Goal: Task Accomplishment & Management: Manage account settings

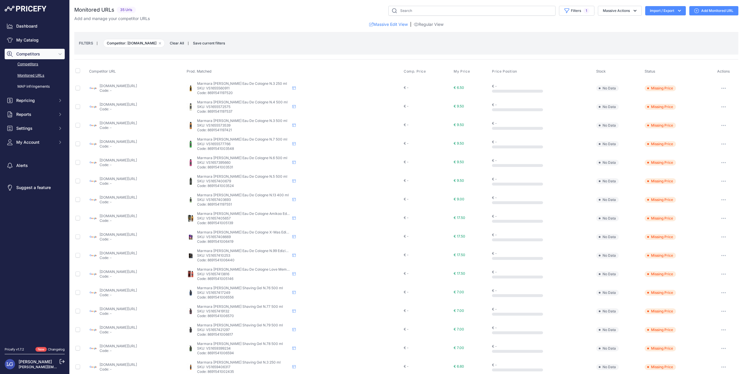
click at [38, 64] on link "Competitors" at bounding box center [35, 64] width 60 height 10
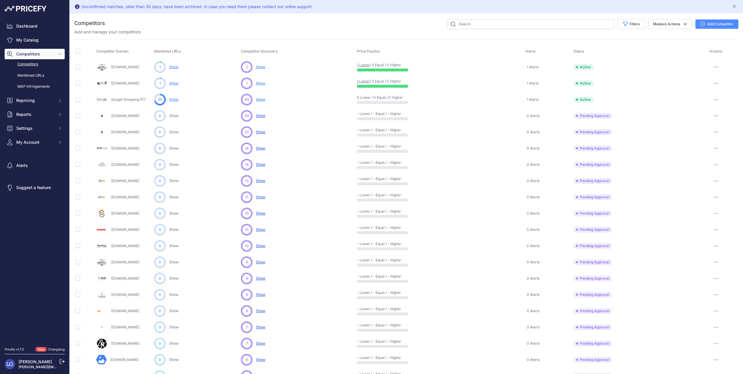
click at [716, 262] on icon "button" at bounding box center [716, 262] width 5 height 1
click at [715, 285] on button "Approve Competitor" at bounding box center [714, 283] width 48 height 9
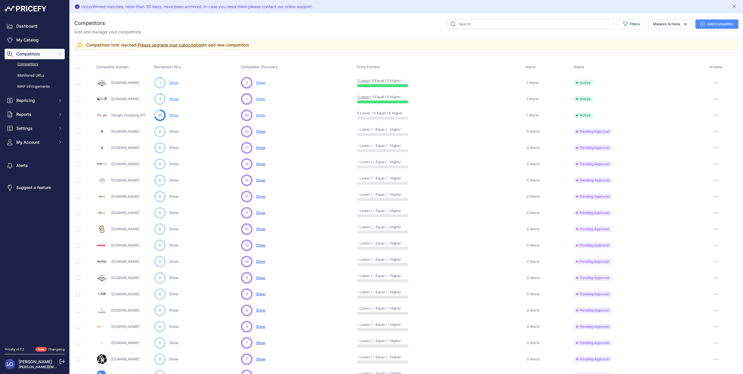
click at [186, 44] on link "Please upgrade your subscription" at bounding box center [171, 44] width 66 height 5
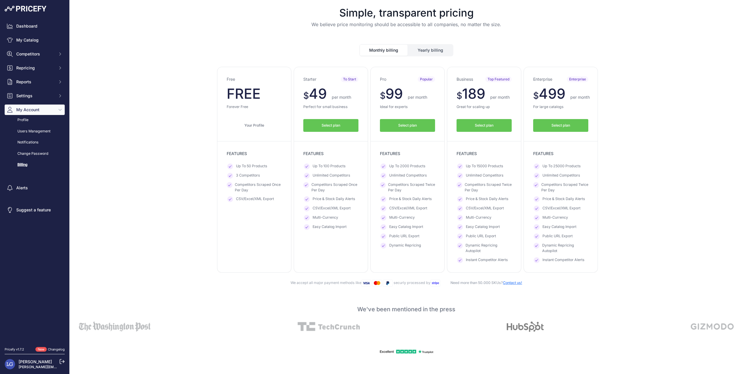
click at [321, 175] on span "Unlimited Competitors" at bounding box center [332, 176] width 38 height 6
drag, startPoint x: 321, startPoint y: 175, endPoint x: 321, endPoint y: 164, distance: 11.0
click at [321, 169] on ul "Up To 100 Products Unlimited Competitors Competitors Scraped Once Per Day Price…" at bounding box center [330, 196] width 55 height 66
click at [330, 167] on span "Up To 100 Products" at bounding box center [329, 166] width 33 height 6
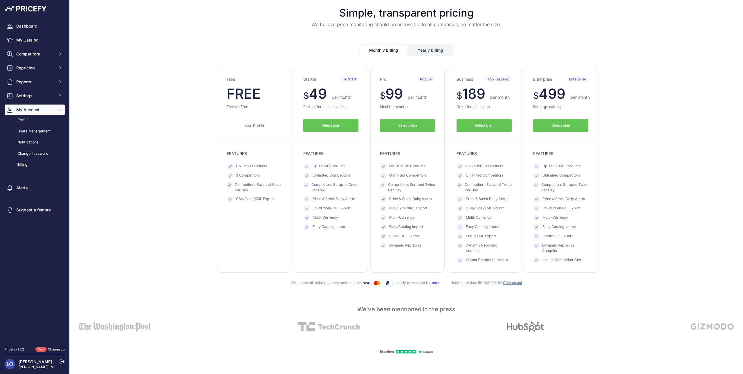
click at [330, 167] on span "Up To 100 Products" at bounding box center [329, 166] width 33 height 6
click at [329, 166] on span "Up To 100 Products" at bounding box center [329, 166] width 33 height 6
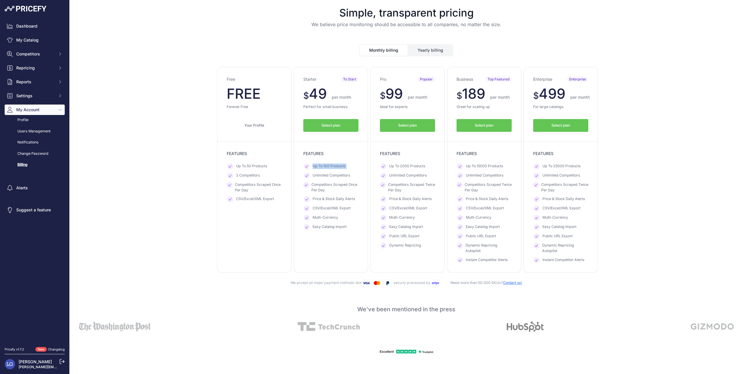
click at [329, 166] on span "Up To 100 Products" at bounding box center [329, 166] width 33 height 6
click at [32, 88] on div "Dashboard My Catalog Competitors Competitors Monitored URLs MAP infringements R…" at bounding box center [35, 95] width 60 height 149
click at [34, 84] on span "Reports" at bounding box center [35, 82] width 38 height 6
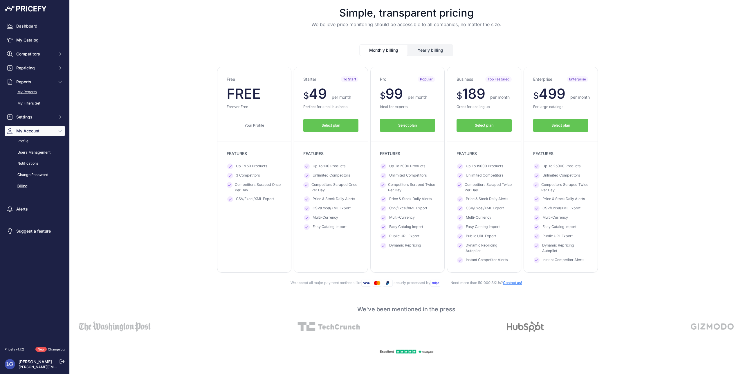
click at [39, 96] on link "My Reports" at bounding box center [35, 92] width 60 height 10
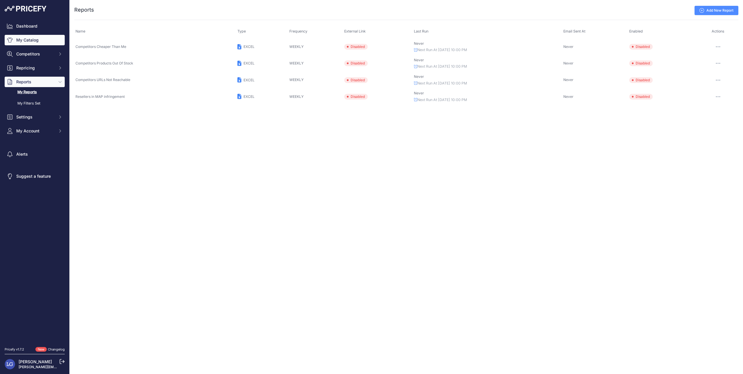
click at [33, 42] on link "My Catalog" at bounding box center [35, 40] width 60 height 10
click at [51, 56] on span "Competitors" at bounding box center [35, 54] width 38 height 6
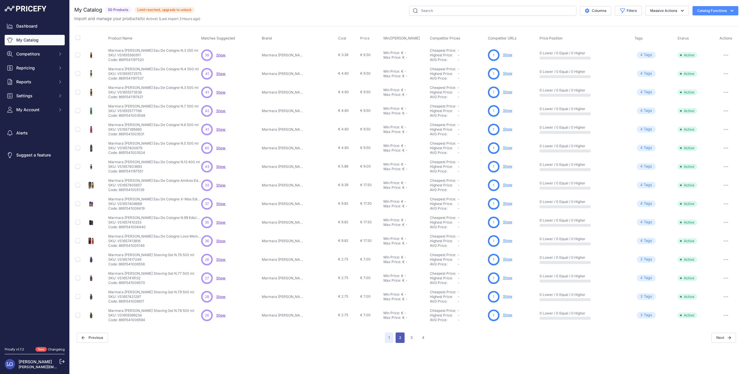
click at [396, 338] on button "2" at bounding box center [400, 337] width 9 height 10
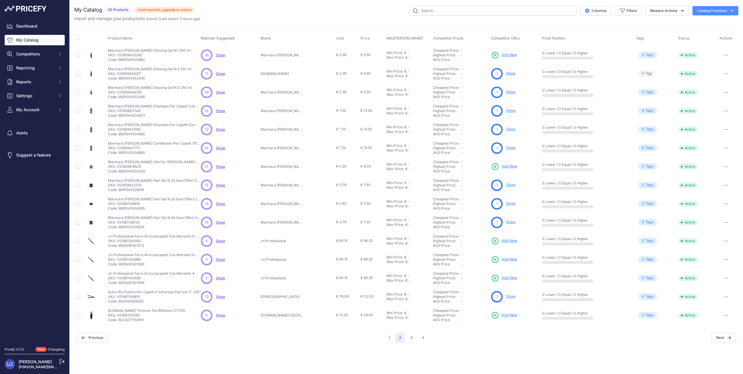
click at [280, 75] on p "[DOMAIN_NAME]" at bounding box center [283, 73] width 44 height 5
click at [645, 53] on span "3 Tag s" at bounding box center [648, 55] width 19 height 7
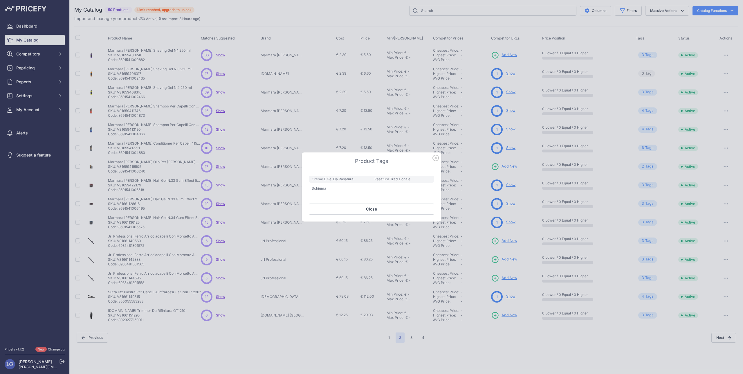
click at [489, 74] on div at bounding box center [371, 187] width 743 height 374
click at [507, 59] on div at bounding box center [371, 187] width 743 height 374
click at [506, 72] on div at bounding box center [371, 187] width 743 height 374
click at [435, 159] on icon "button" at bounding box center [436, 158] width 6 height 6
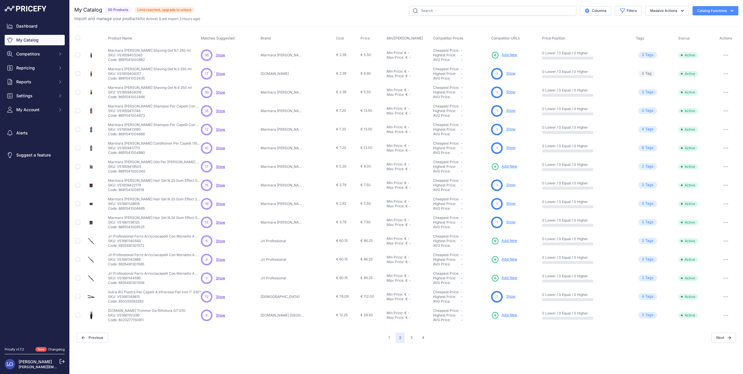
click at [508, 72] on link "Show" at bounding box center [510, 73] width 9 height 4
click at [134, 109] on p "SKU: VS1659411746" at bounding box center [154, 111] width 93 height 5
click at [134, 106] on p "Marmara [PERSON_NAME] Shampoo Per Capelli Con Argan 1150 ml" at bounding box center [154, 106] width 93 height 5
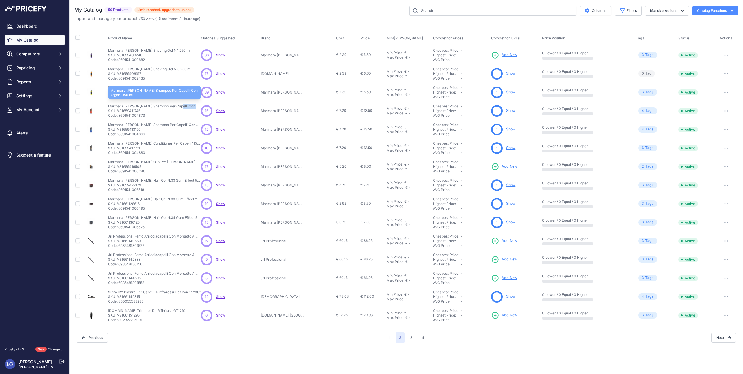
click at [134, 106] on p "Marmara [PERSON_NAME] Shampoo Per Capelli Con Argan 1150 ml" at bounding box center [154, 106] width 93 height 5
copy div "Marmara [PERSON_NAME] Shampoo Per Capelli Con Argan 1150 ml"
